Goal: Task Accomplishment & Management: Use online tool/utility

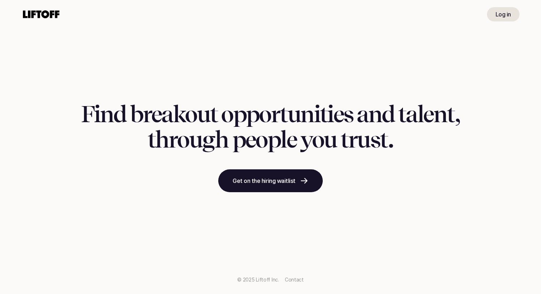
click at [510, 20] on link "Log in" at bounding box center [503, 14] width 33 height 14
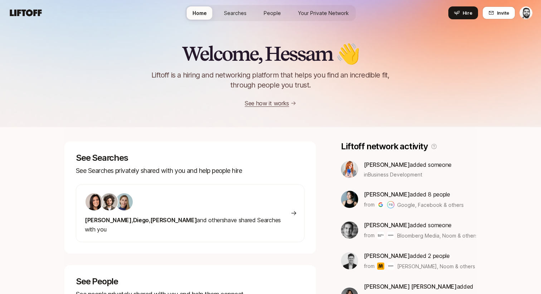
click at [243, 14] on span "Searches" at bounding box center [235, 13] width 23 height 8
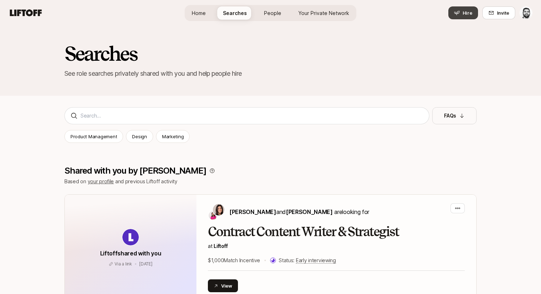
click at [462, 11] on button "Hire" at bounding box center [463, 12] width 30 height 13
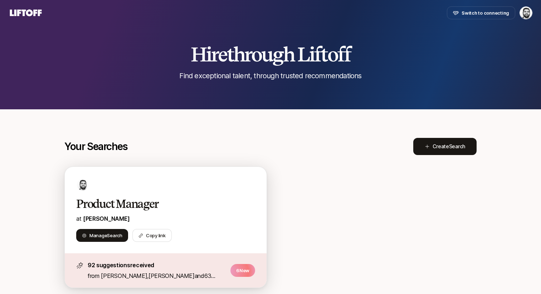
click at [173, 205] on h2 "Product Manager" at bounding box center [158, 204] width 164 height 14
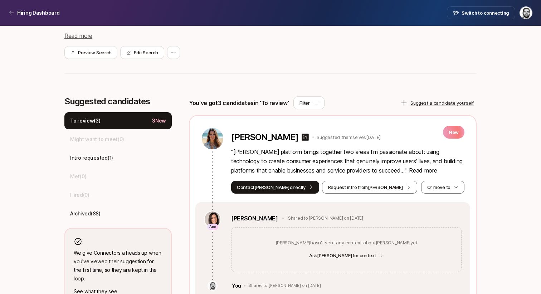
scroll to position [136, 0]
click at [301, 137] on icon at bounding box center [305, 137] width 9 height 9
